Goal: Task Accomplishment & Management: Manage account settings

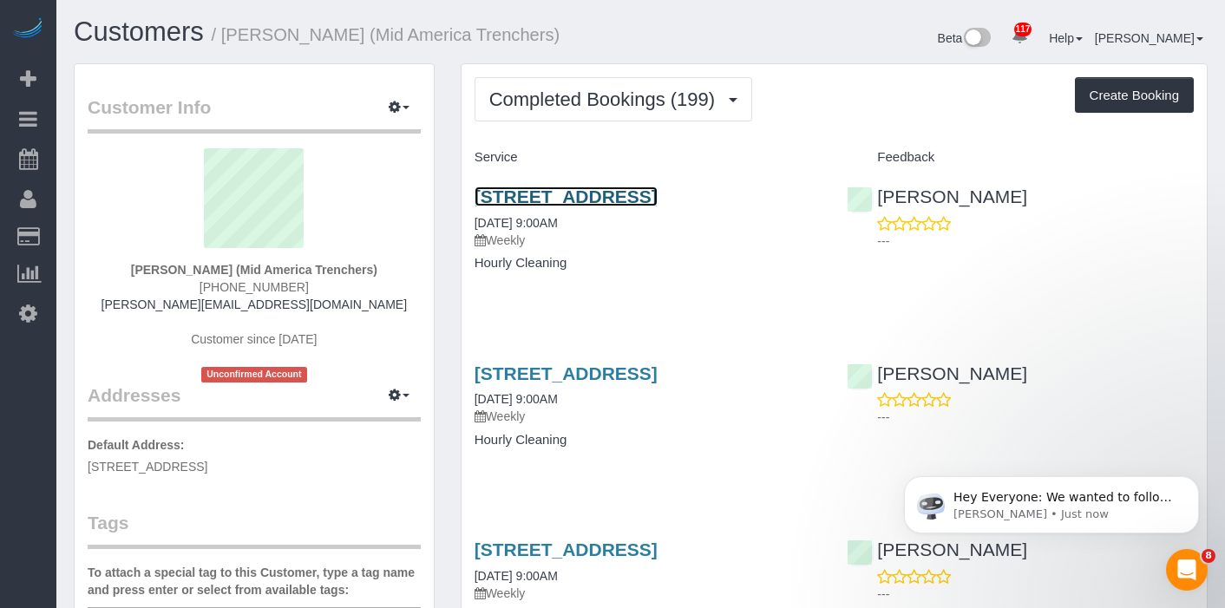
click at [634, 194] on link "[STREET_ADDRESS]" at bounding box center [566, 197] width 183 height 20
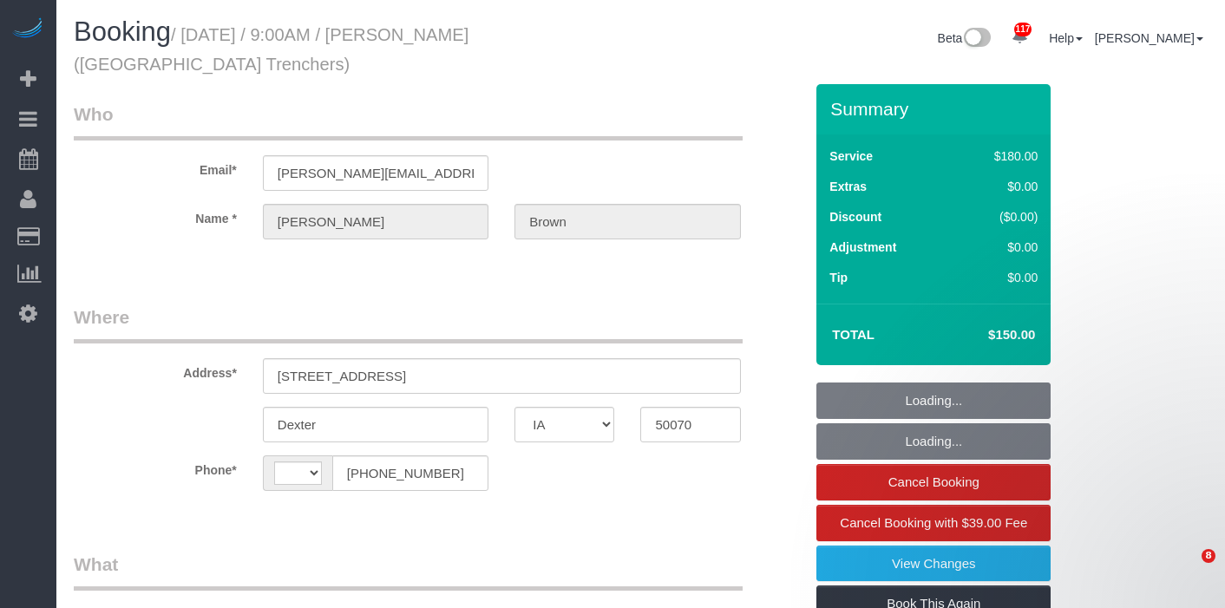
select select "IA"
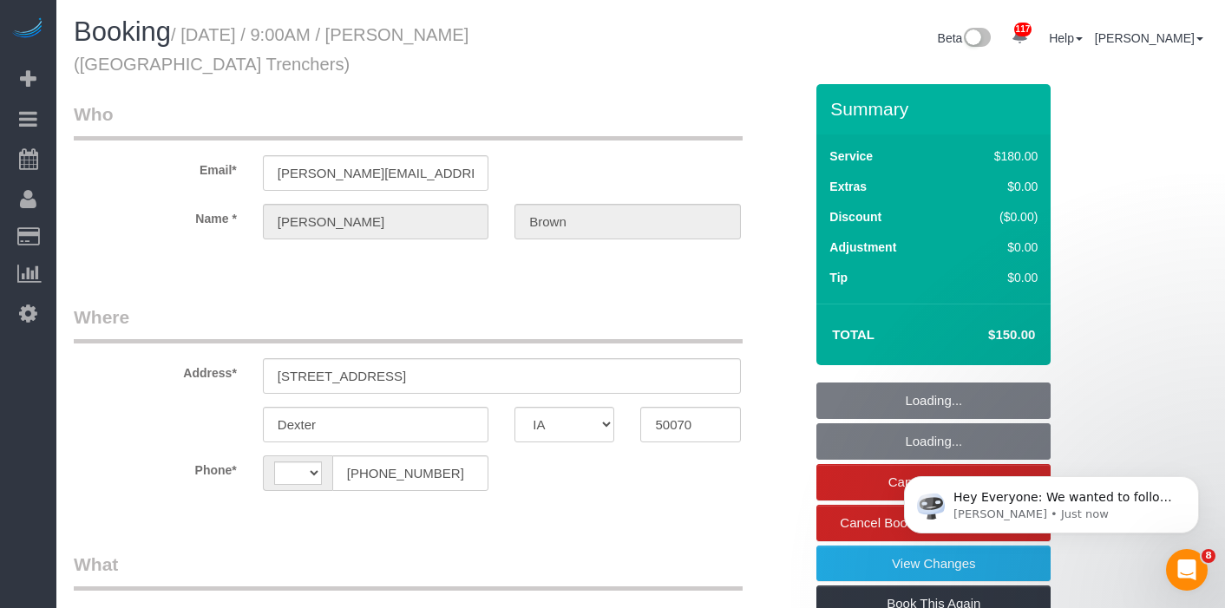
select select "object:352"
select select "180"
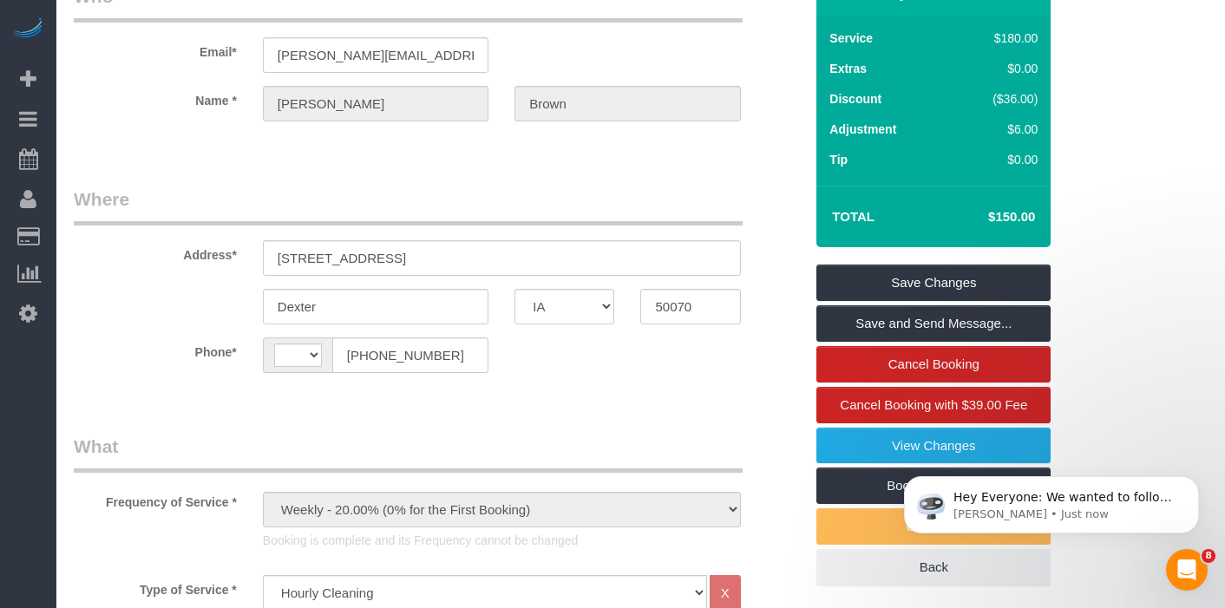
select select "string:US"
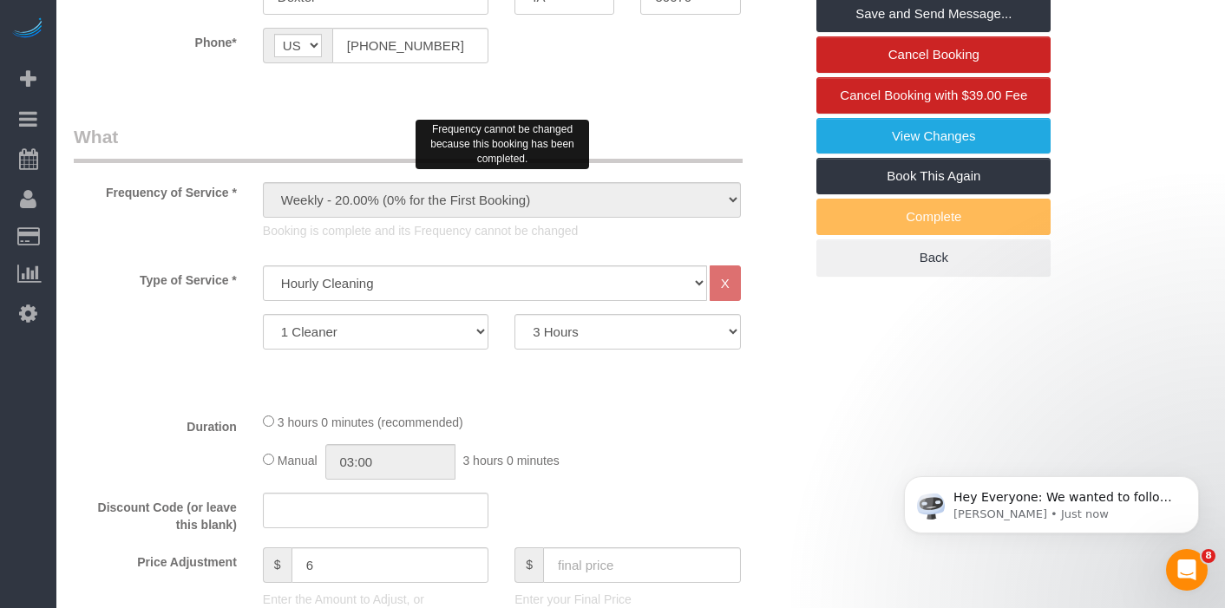
select select "object:926"
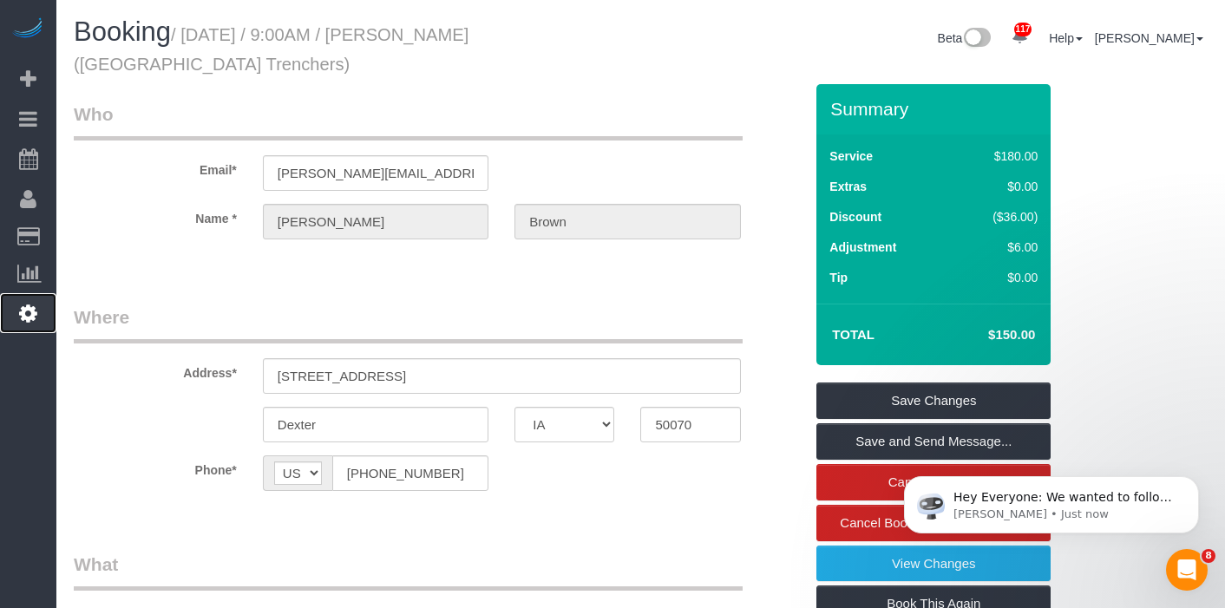
click at [29, 303] on icon at bounding box center [28, 313] width 18 height 21
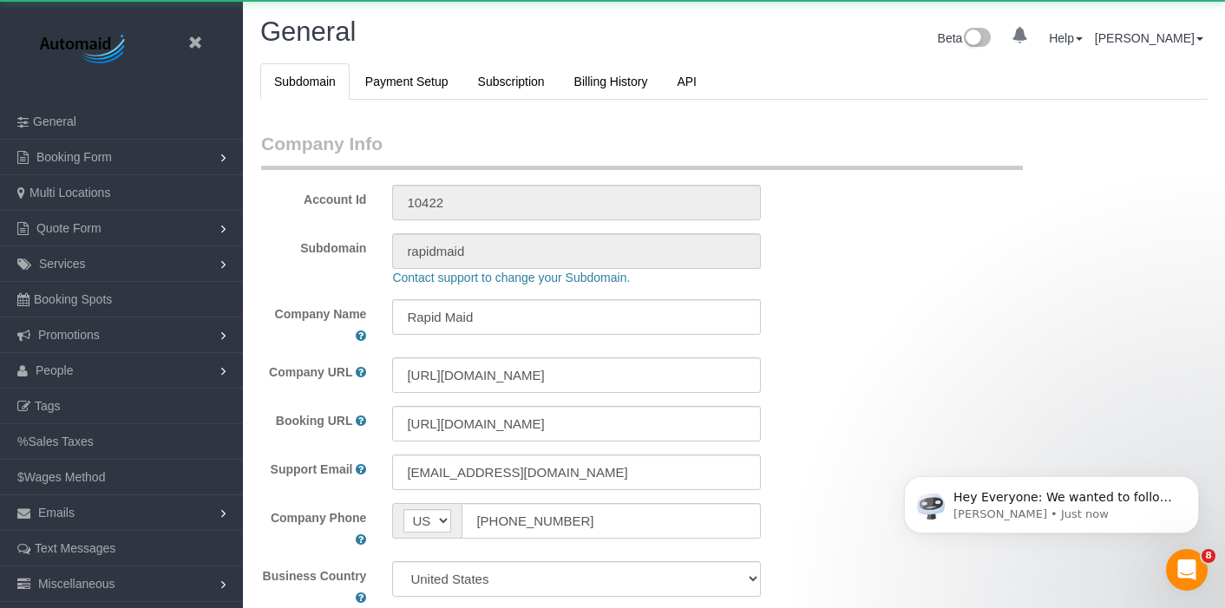
scroll to position [3740, 1225]
select select "1"
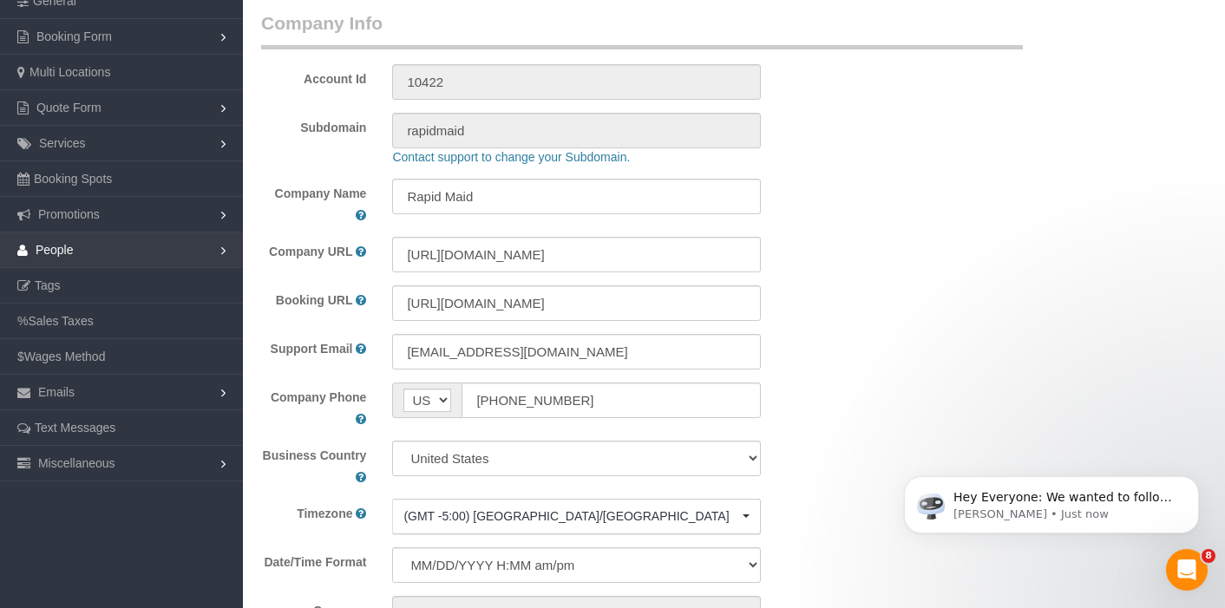
scroll to position [124, 0]
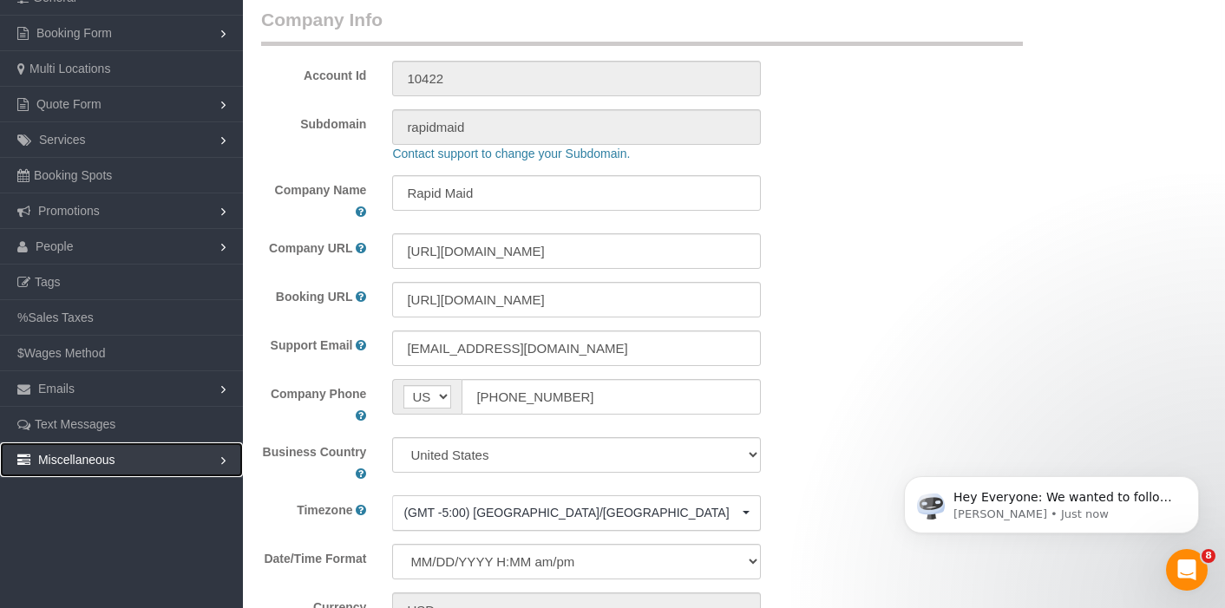
click at [214, 462] on link "Miscellaneous" at bounding box center [121, 460] width 243 height 35
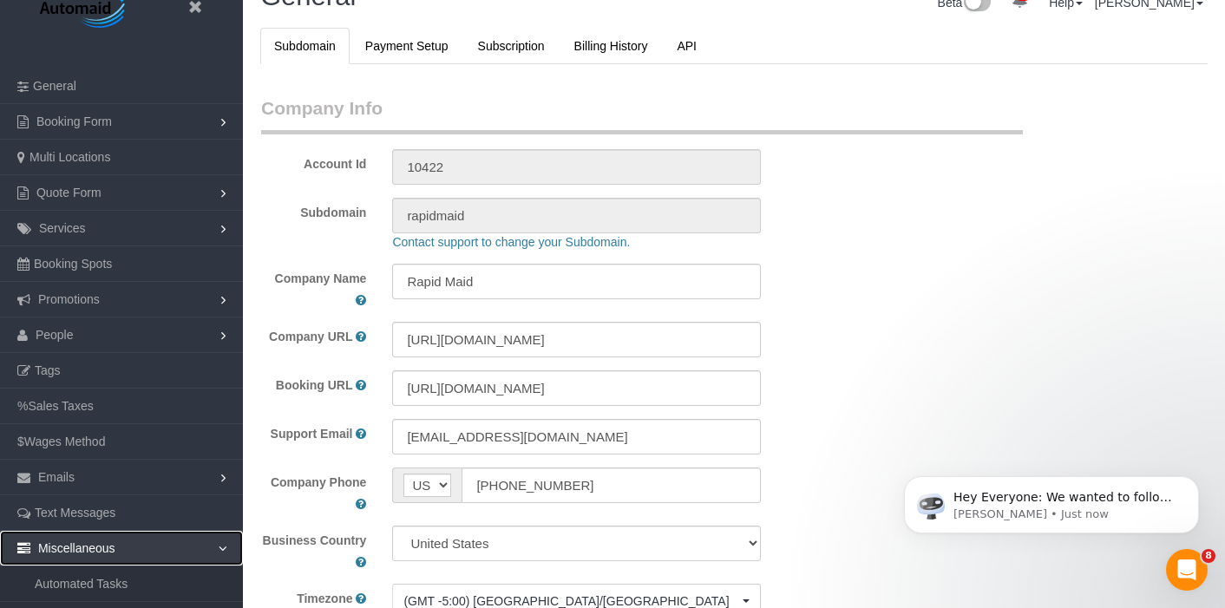
scroll to position [0, 0]
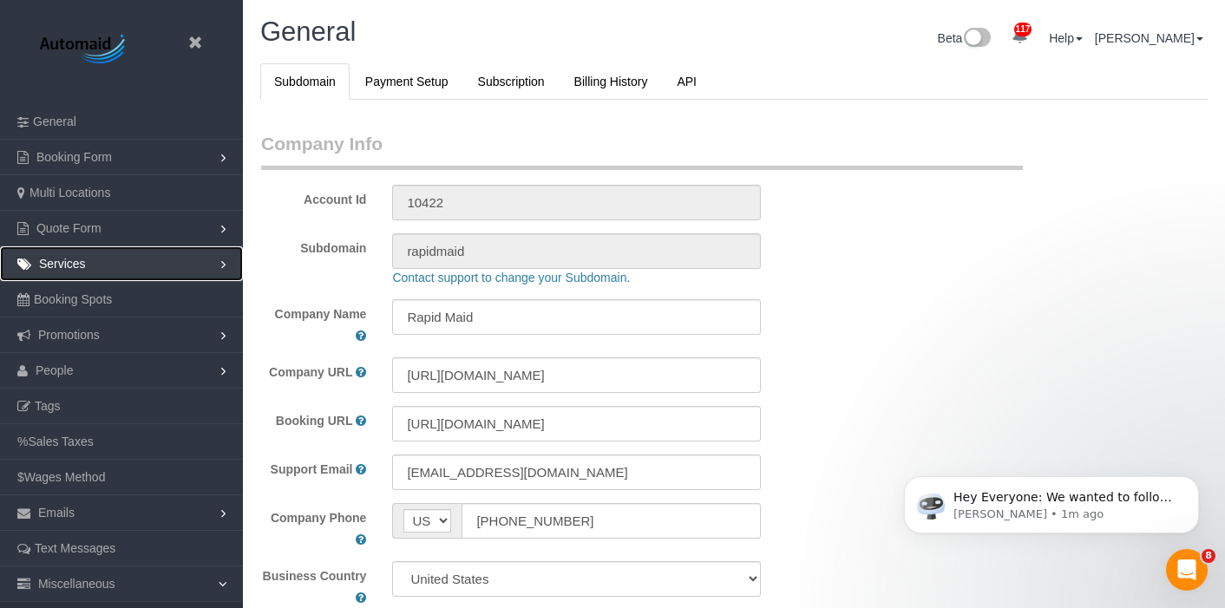
click at [177, 270] on link "Services" at bounding box center [121, 263] width 243 height 35
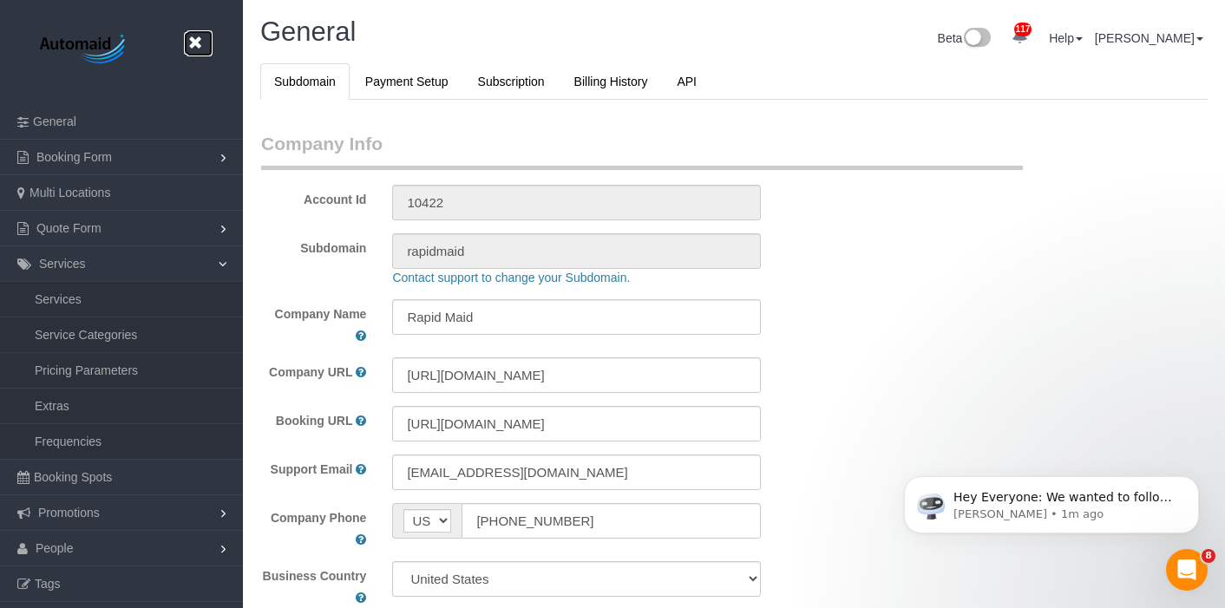
click at [192, 39] on icon at bounding box center [195, 43] width 22 height 22
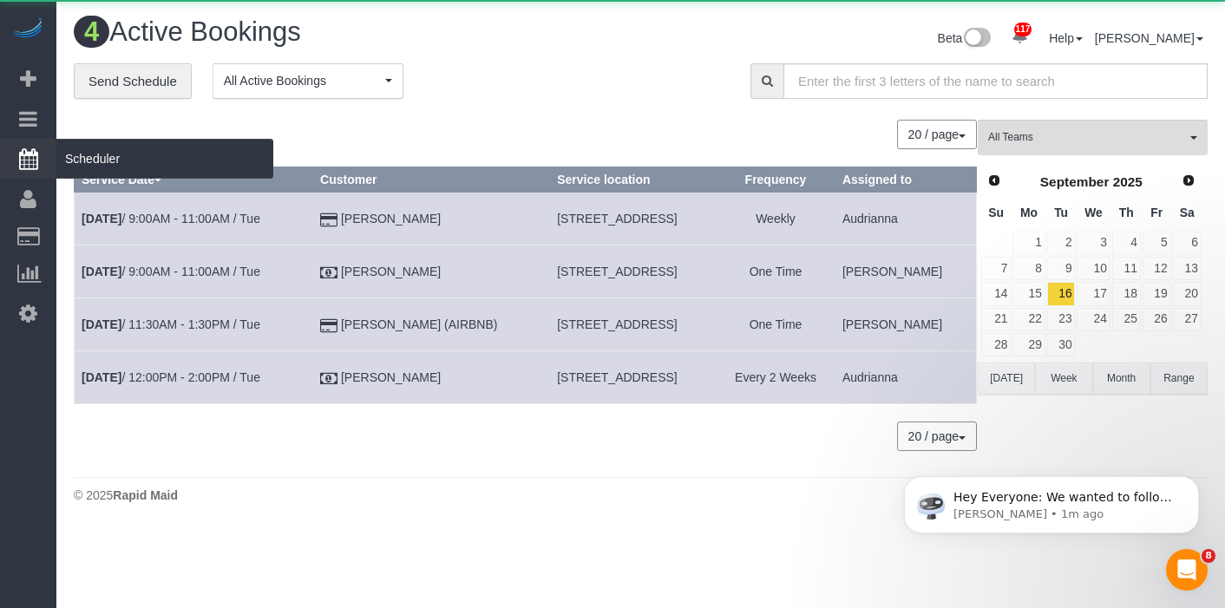
scroll to position [529, 1225]
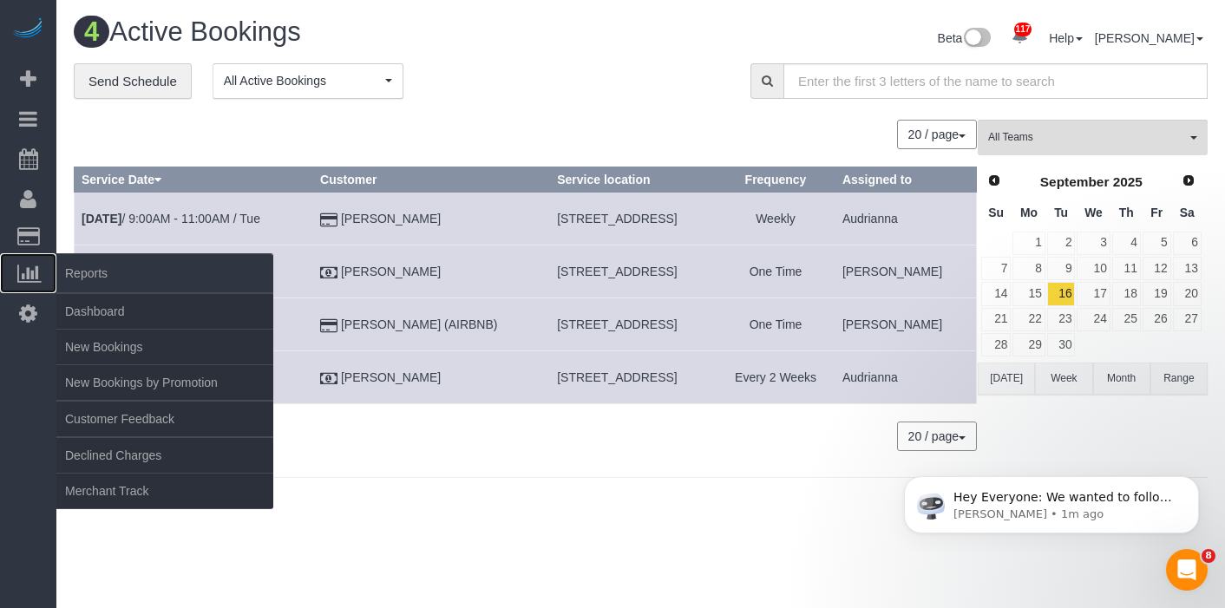
click at [91, 270] on span "Reports" at bounding box center [164, 273] width 217 height 40
click at [37, 263] on icon at bounding box center [28, 273] width 23 height 21
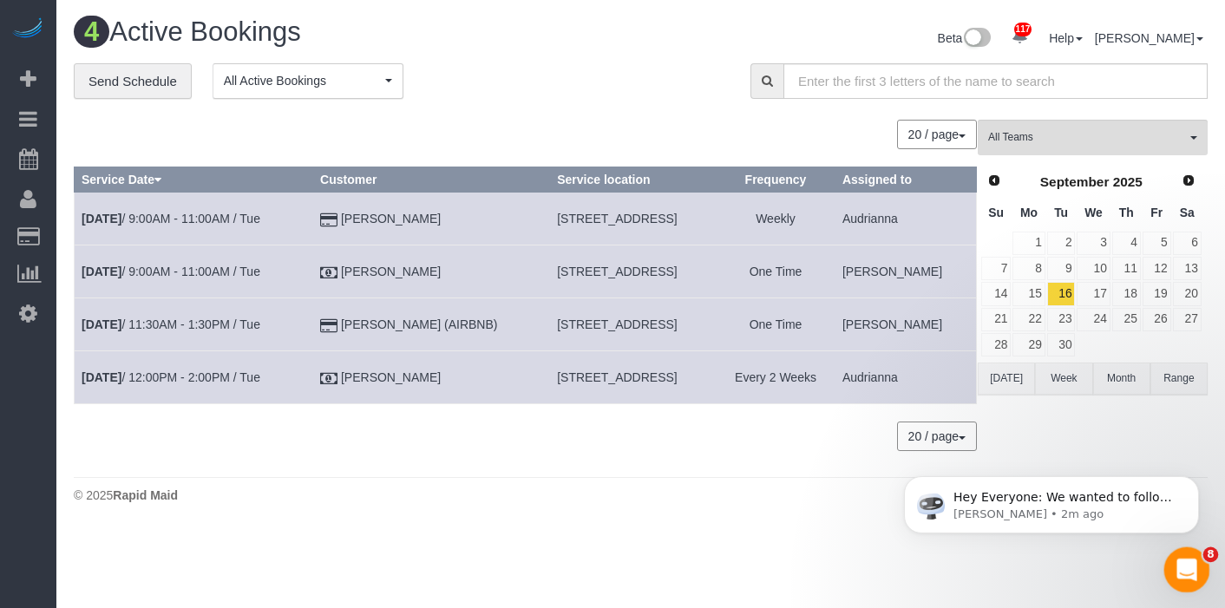
click at [1186, 567] on icon "Open Intercom Messenger" at bounding box center [1185, 568] width 12 height 14
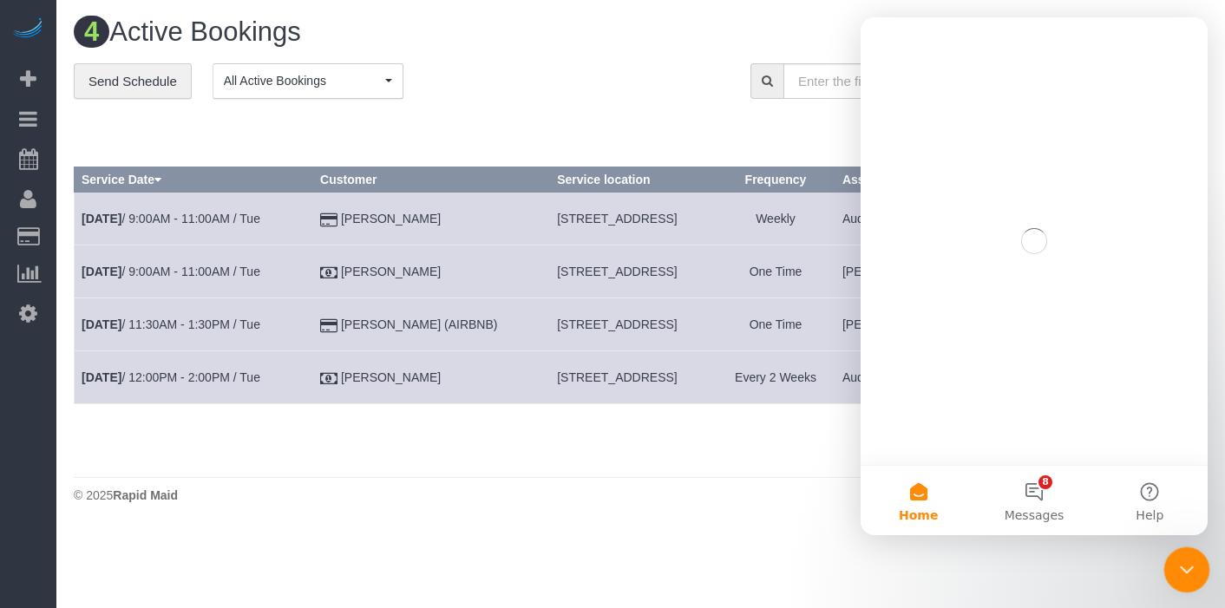
scroll to position [0, 0]
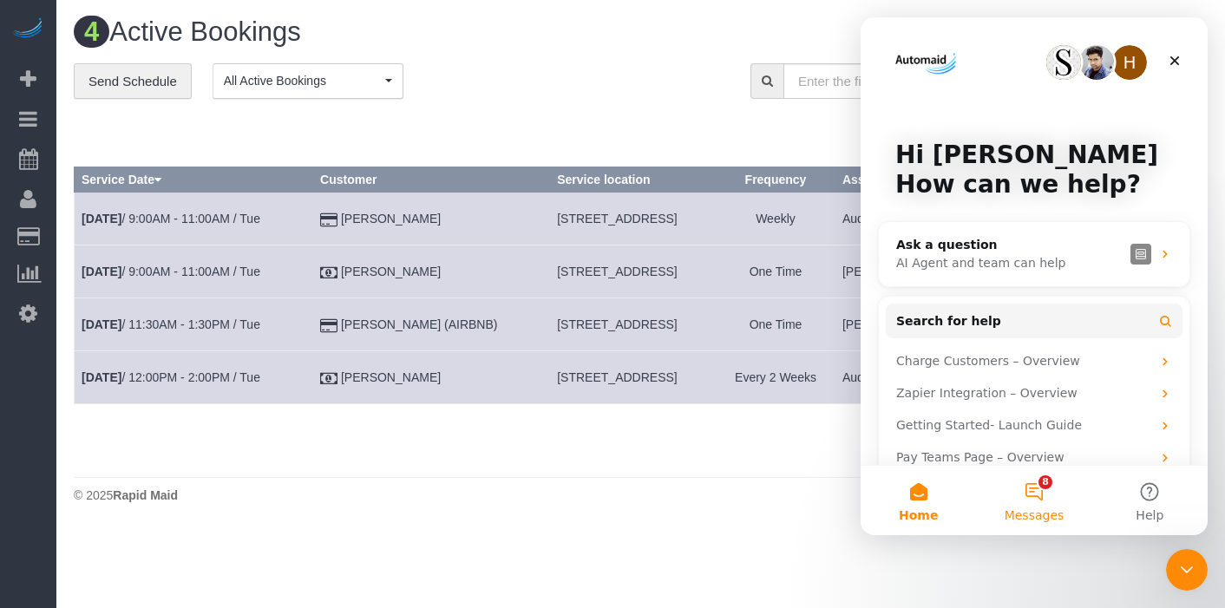
click at [1038, 496] on button "8 Messages" at bounding box center [1033, 500] width 115 height 69
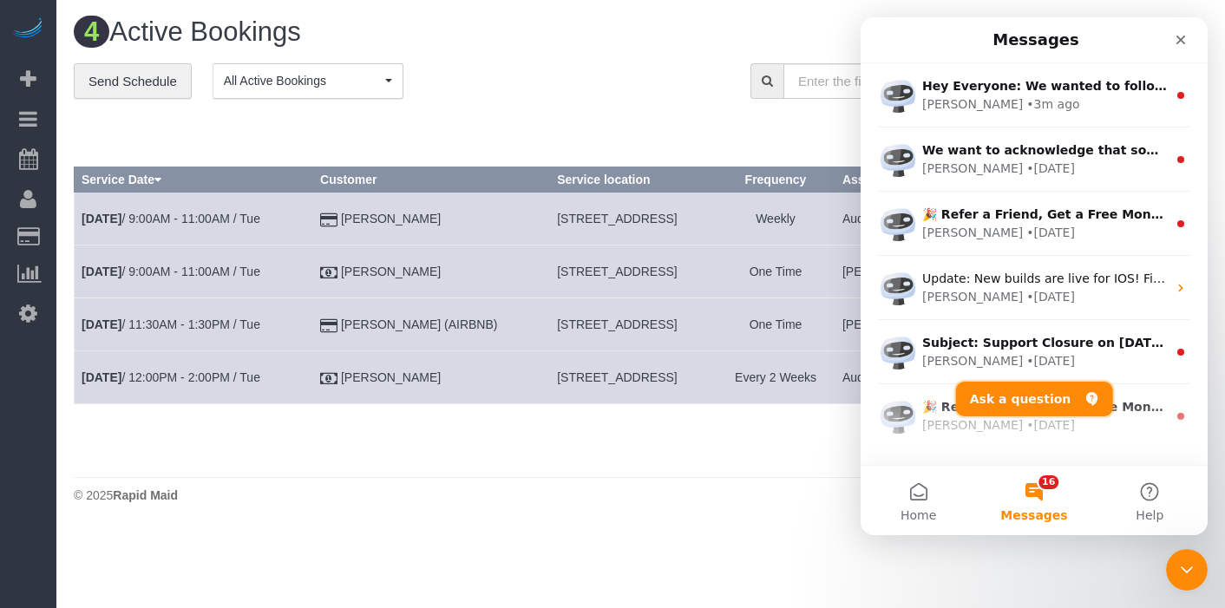
click at [1038, 396] on button "Ask a question" at bounding box center [1034, 399] width 157 height 35
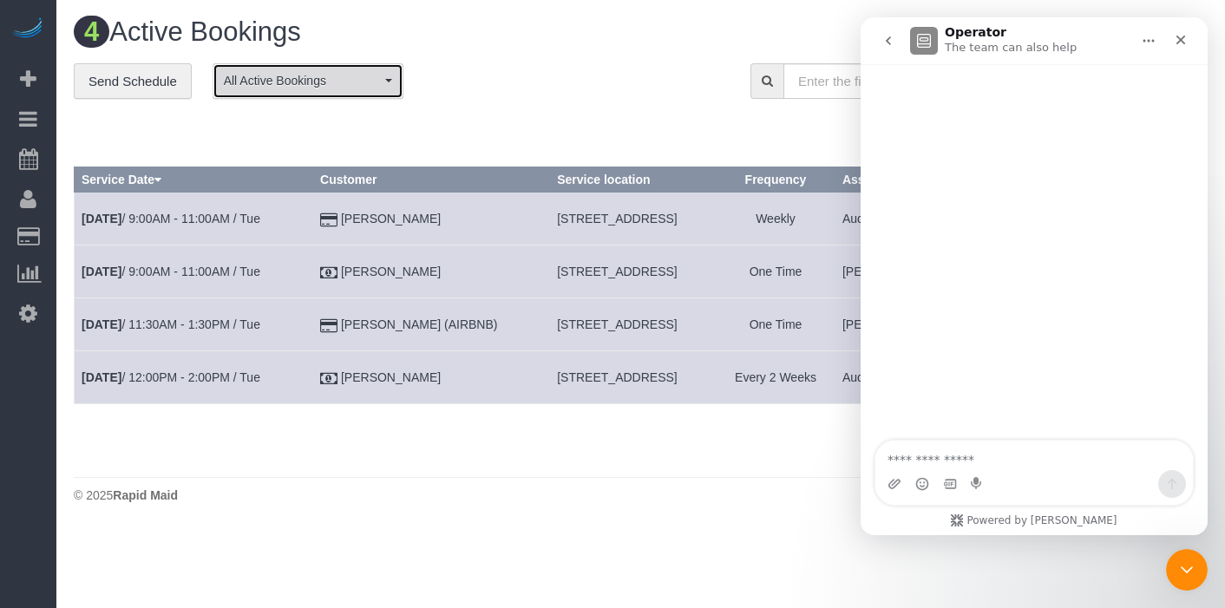
click at [388, 79] on span "button" at bounding box center [388, 80] width 7 height 3
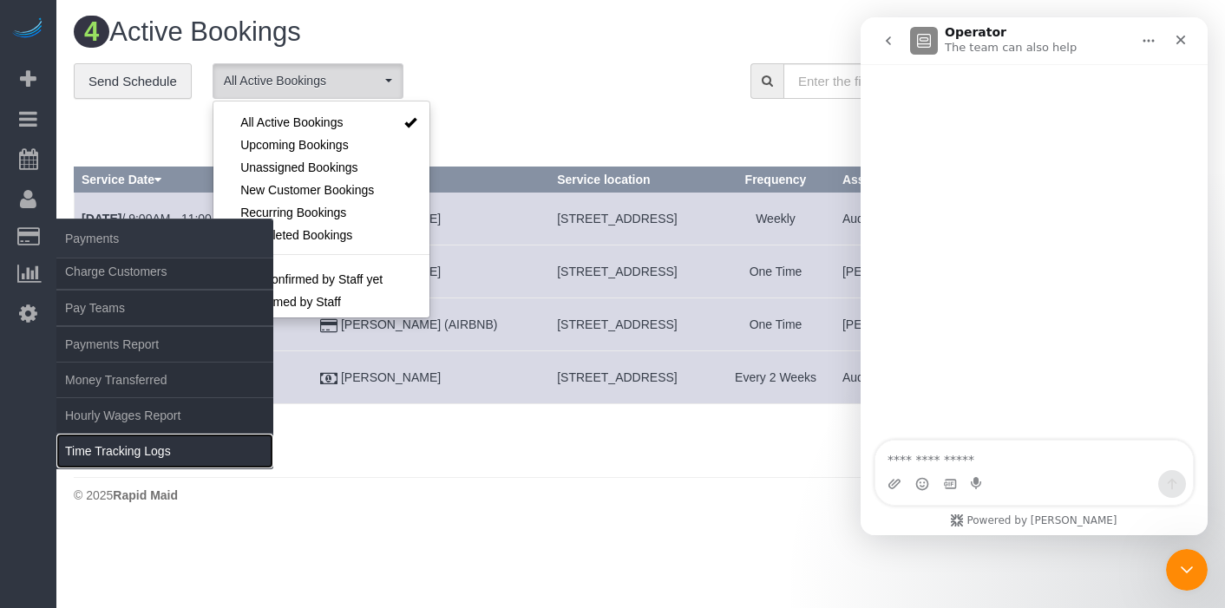
click at [129, 446] on link "Time Tracking Logs" at bounding box center [164, 451] width 217 height 35
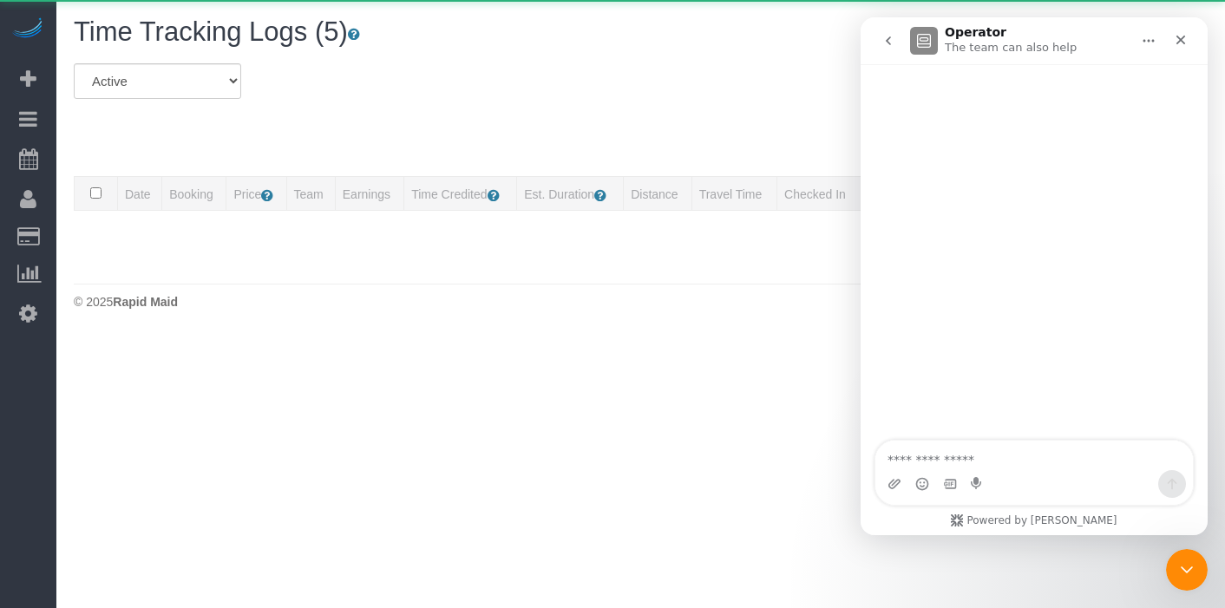
scroll to position [705, 1225]
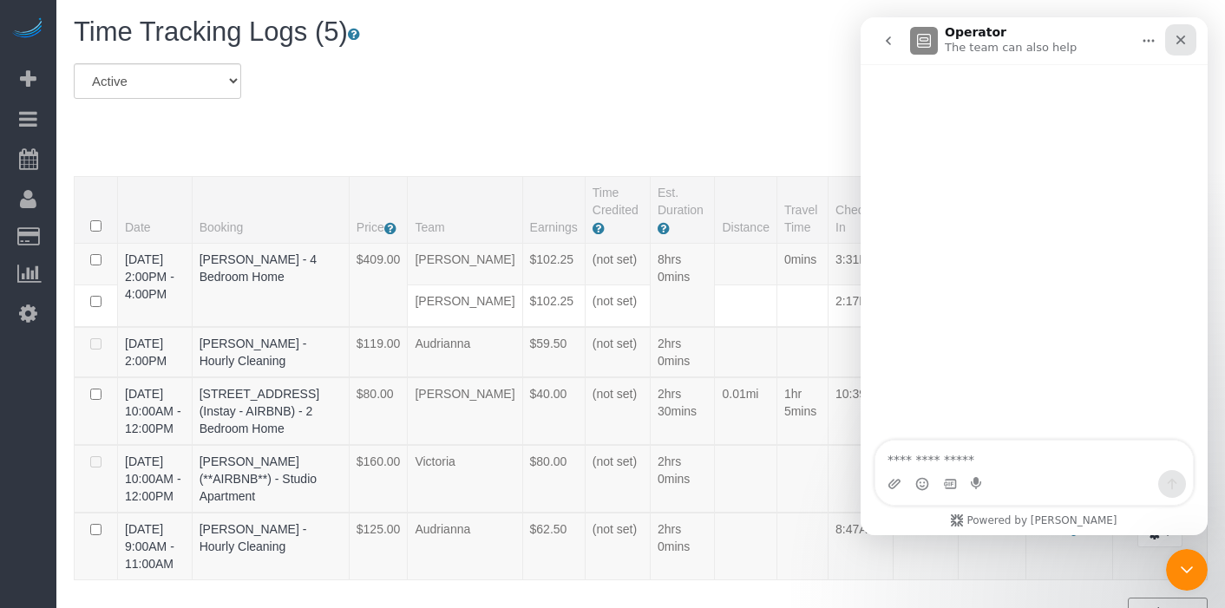
click at [1184, 43] on icon "Close" at bounding box center [1182, 41] width 10 height 10
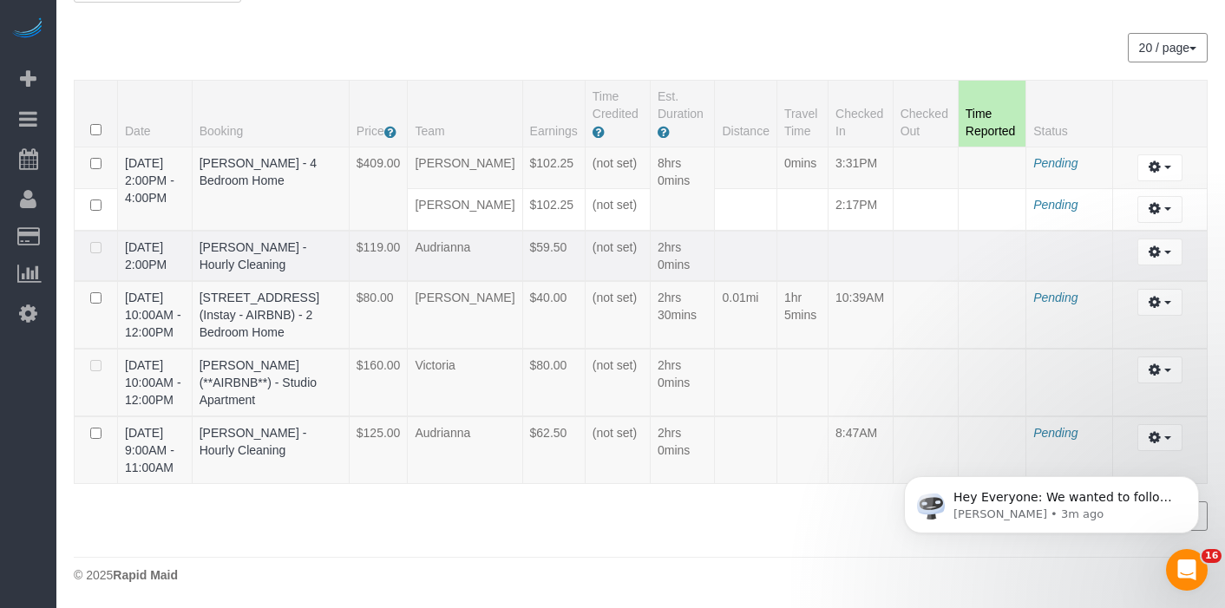
scroll to position [0, 0]
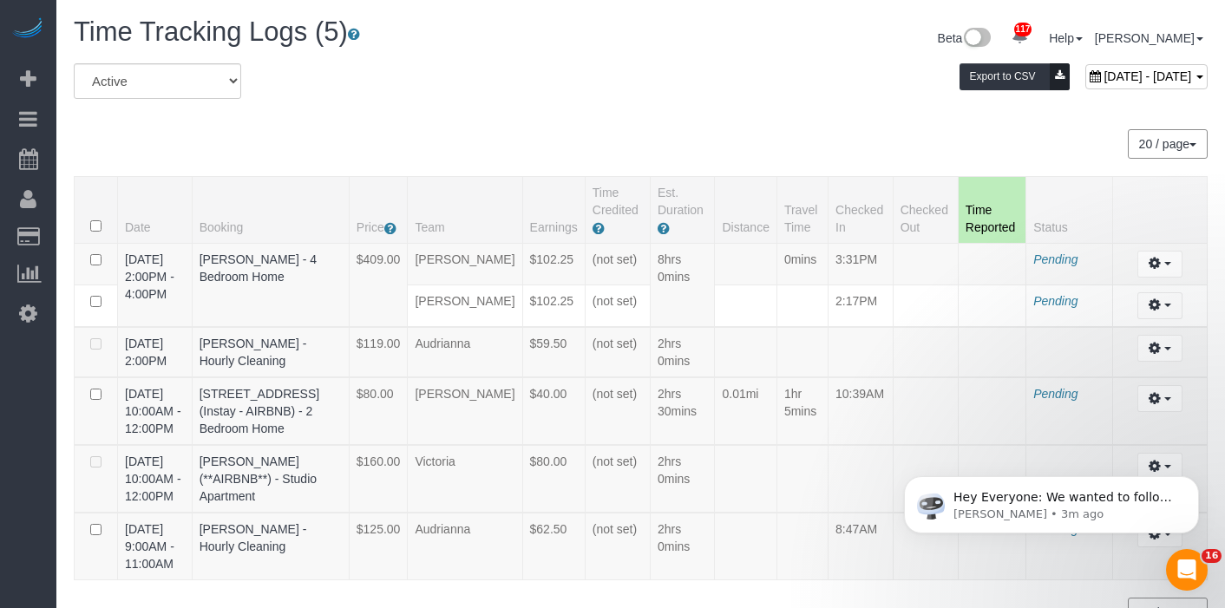
click at [1104, 73] on span "October 07, 2025 - October 07, 2025" at bounding box center [1148, 76] width 88 height 14
type input "**********"
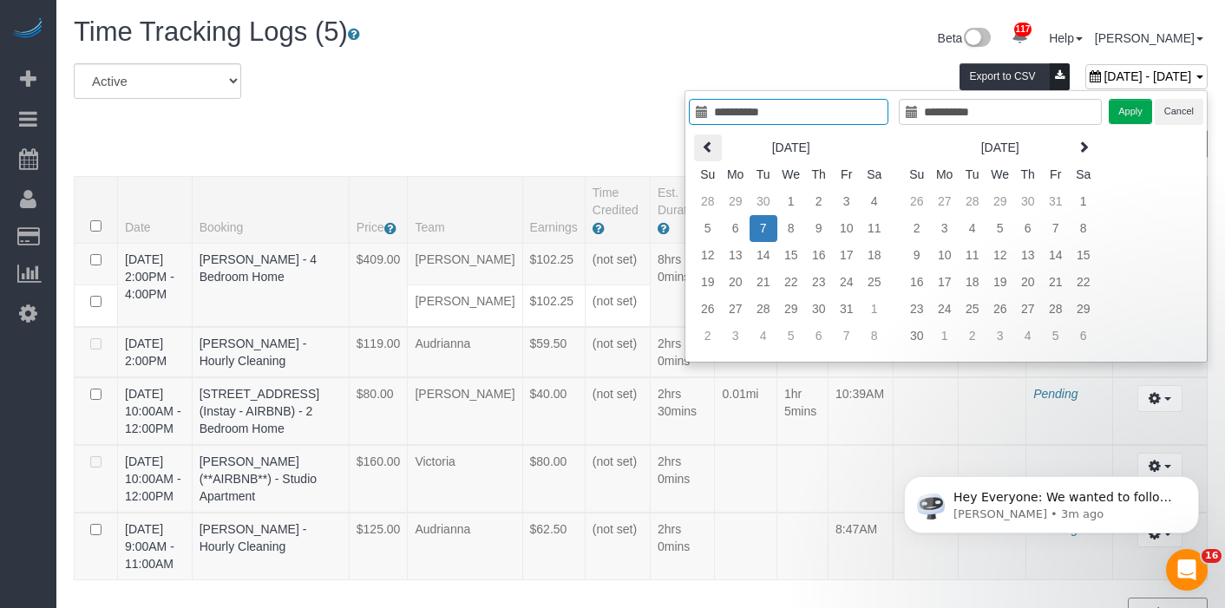
click at [713, 148] on th at bounding box center [708, 148] width 28 height 27
type input "**********"
click at [820, 200] on td "4" at bounding box center [819, 201] width 28 height 27
type input "**********"
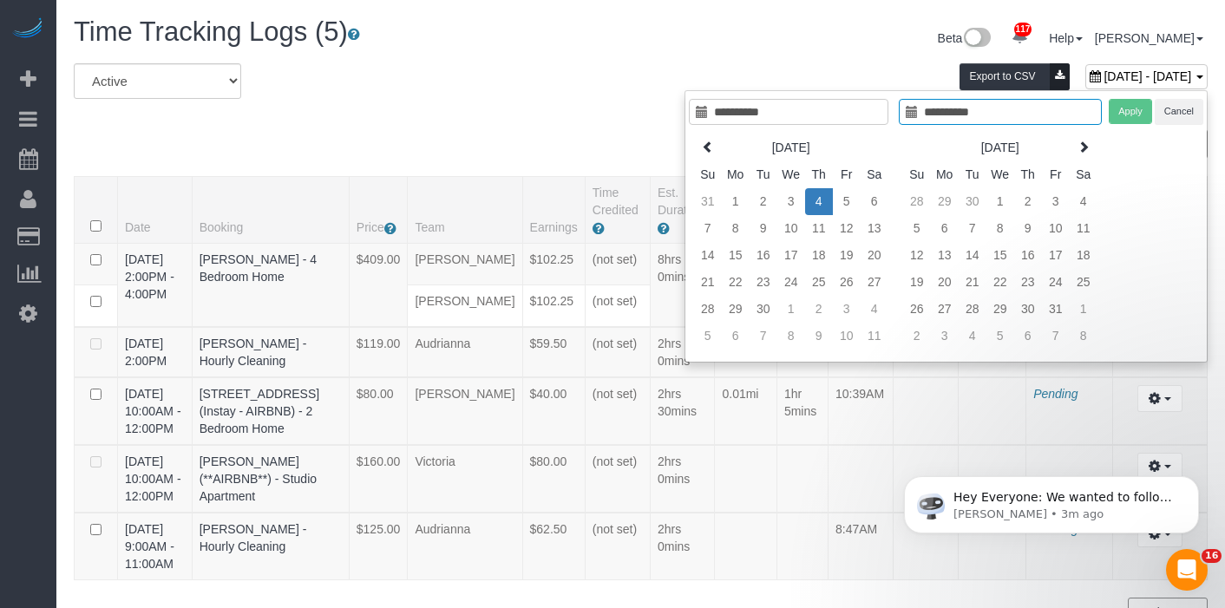
click at [820, 200] on td "4" at bounding box center [819, 201] width 28 height 27
type input "**********"
click at [1031, 205] on td "2" at bounding box center [1029, 201] width 28 height 27
type input "**********"
click at [1031, 205] on td "2" at bounding box center [1029, 201] width 28 height 27
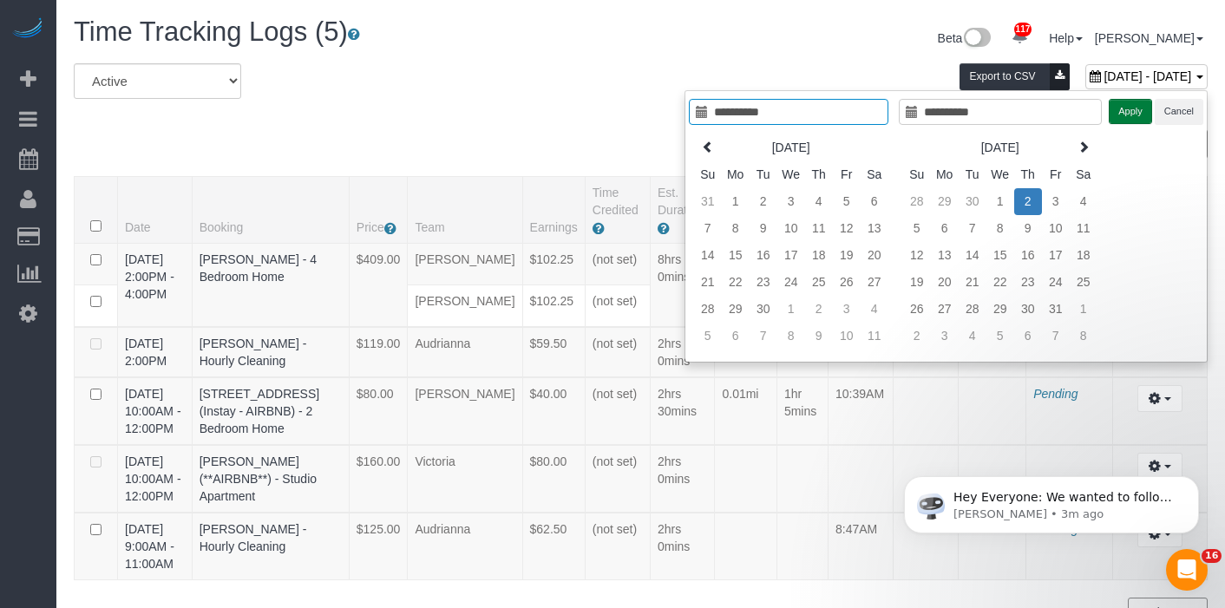
type input "**********"
click at [1116, 107] on button "Apply" at bounding box center [1130, 111] width 43 height 25
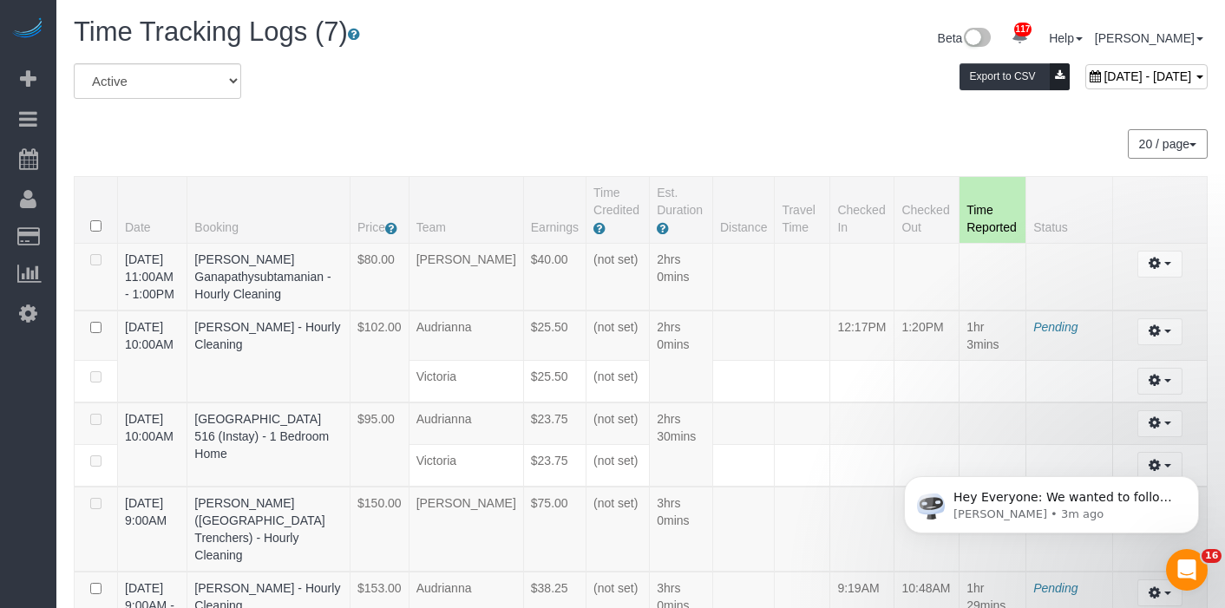
click at [1192, 141] on button "20 / page" at bounding box center [1168, 144] width 80 height 30
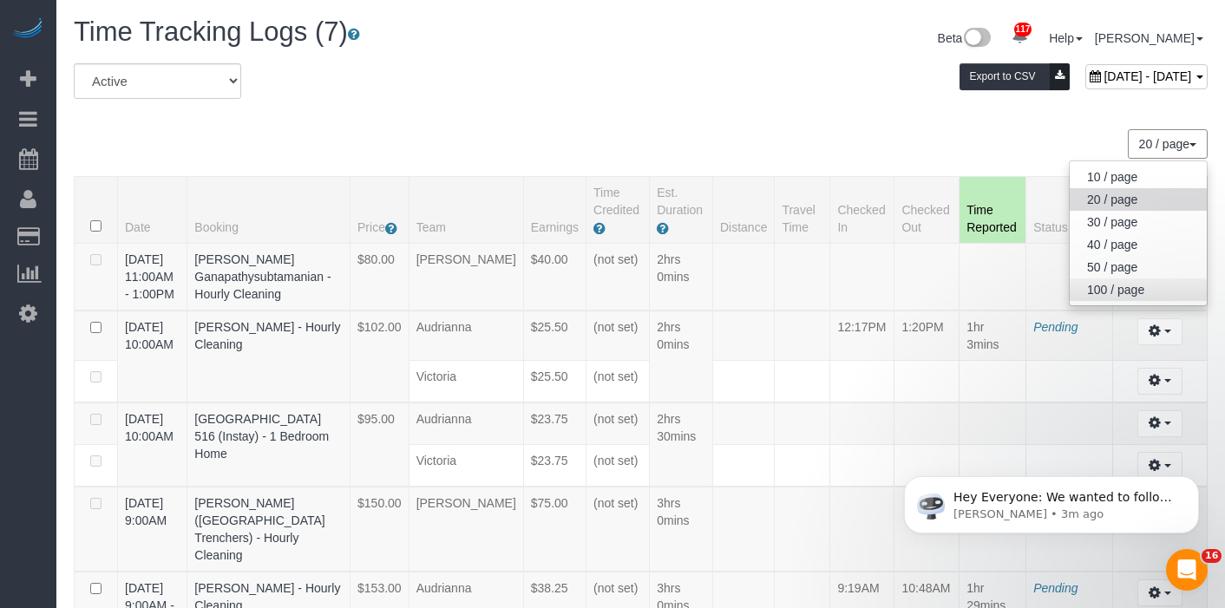
click at [1125, 289] on link "100 / page" at bounding box center [1138, 290] width 137 height 23
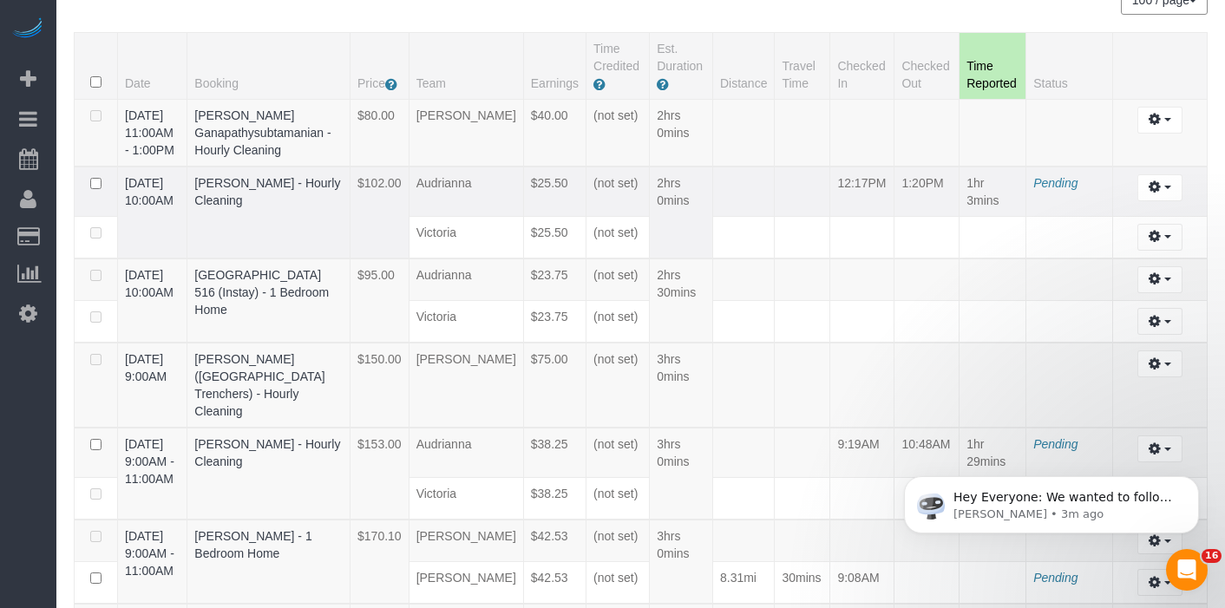
scroll to position [145, 0]
